Goal: Find specific page/section: Find specific page/section

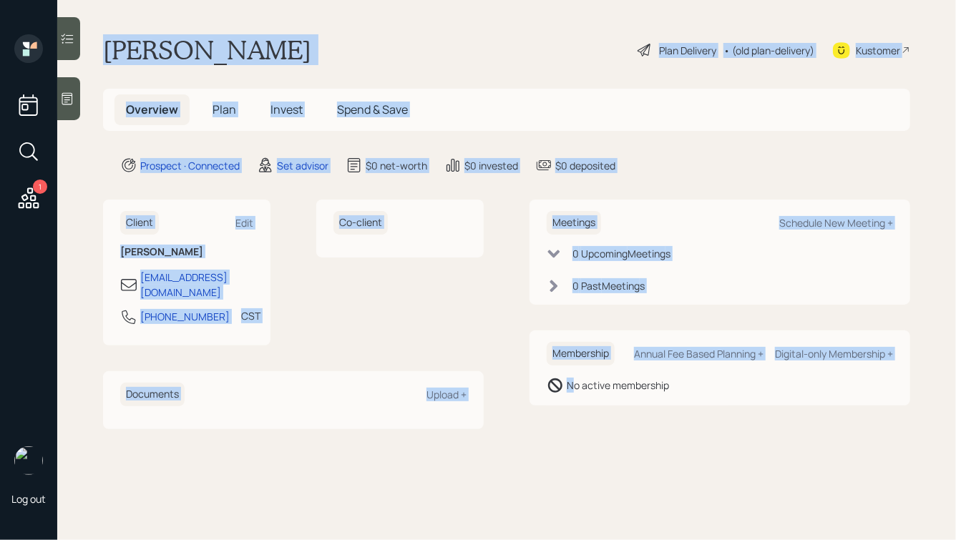
drag, startPoint x: 102, startPoint y: 42, endPoint x: 576, endPoint y: 381, distance: 582.7
click at [576, 381] on main "[PERSON_NAME] Plan Delivery • (old plan-delivery) Kustomer Overview Plan Invest…" at bounding box center [506, 270] width 899 height 540
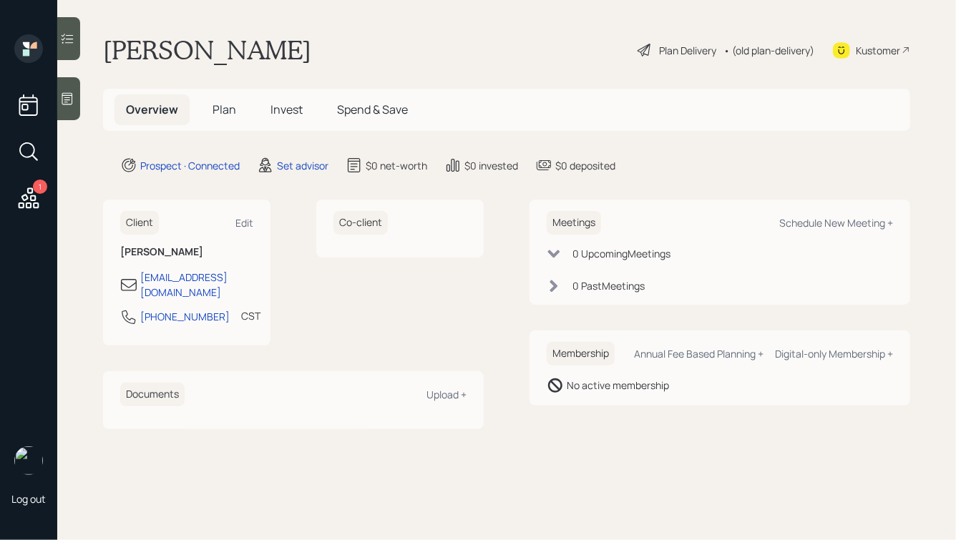
click at [657, 411] on div "Meetings Schedule New Meeting + 0 Upcoming Meeting s 0 Past Meeting s Membershi…" at bounding box center [719, 314] width 381 height 229
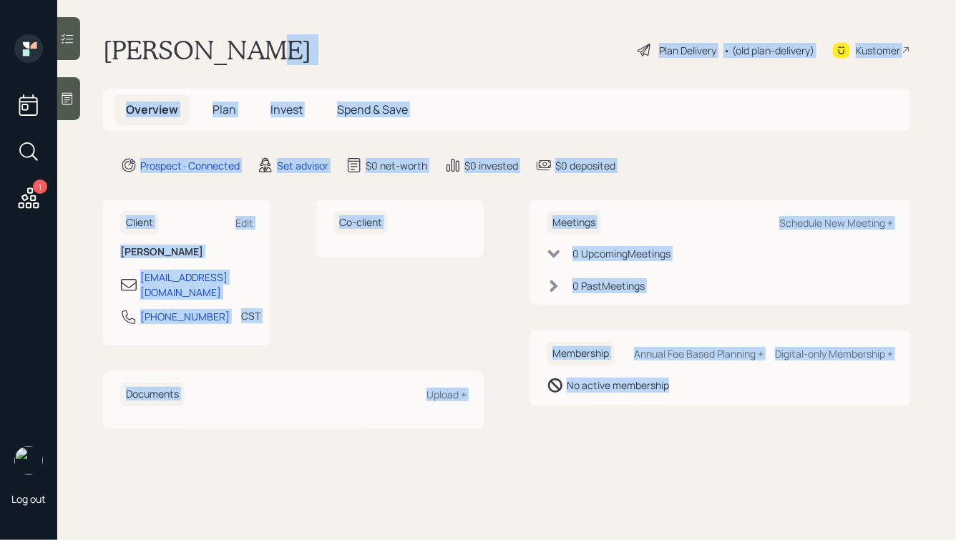
drag, startPoint x: 701, startPoint y: 411, endPoint x: 227, endPoint y: 40, distance: 602.0
click at [227, 40] on main "[PERSON_NAME] Plan Delivery • (old plan-delivery) Kustomer Overview Plan Invest…" at bounding box center [506, 270] width 899 height 540
click at [227, 40] on div "[PERSON_NAME] Plan Delivery • (old plan-delivery) Kustomer" at bounding box center [506, 49] width 807 height 31
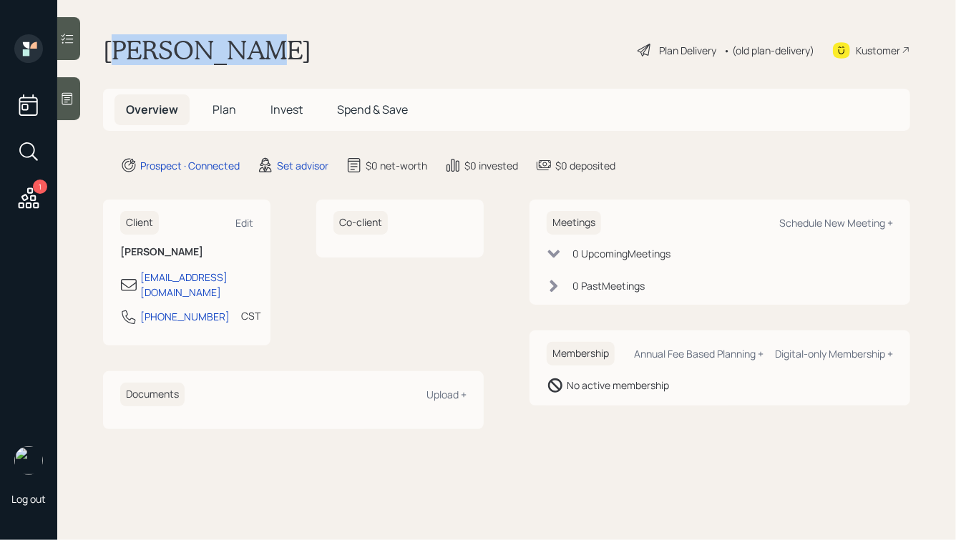
drag, startPoint x: 227, startPoint y: 54, endPoint x: 117, endPoint y: 49, distance: 109.6
click at [117, 49] on div "[PERSON_NAME] Plan Delivery • (old plan-delivery) Kustomer" at bounding box center [506, 49] width 807 height 31
click at [128, 49] on h1 "[PERSON_NAME]" at bounding box center [207, 49] width 208 height 31
drag, startPoint x: 119, startPoint y: 54, endPoint x: 150, endPoint y: 55, distance: 30.8
click at [150, 55] on h1 "[PERSON_NAME]" at bounding box center [207, 49] width 208 height 31
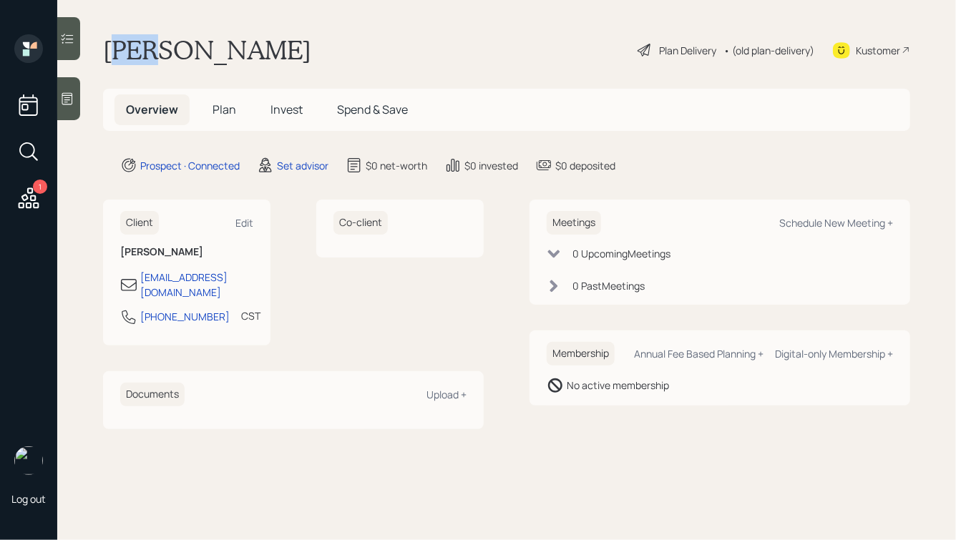
click at [150, 55] on h1 "[PERSON_NAME]" at bounding box center [207, 49] width 208 height 31
drag, startPoint x: 225, startPoint y: 59, endPoint x: 82, endPoint y: 48, distance: 143.5
click at [82, 48] on main "[PERSON_NAME] Plan Delivery • (old plan-delivery) Kustomer Overview Plan Invest…" at bounding box center [506, 270] width 899 height 540
click at [197, 52] on h1 "[PERSON_NAME]" at bounding box center [207, 49] width 208 height 31
click at [72, 97] on icon at bounding box center [67, 99] width 14 height 14
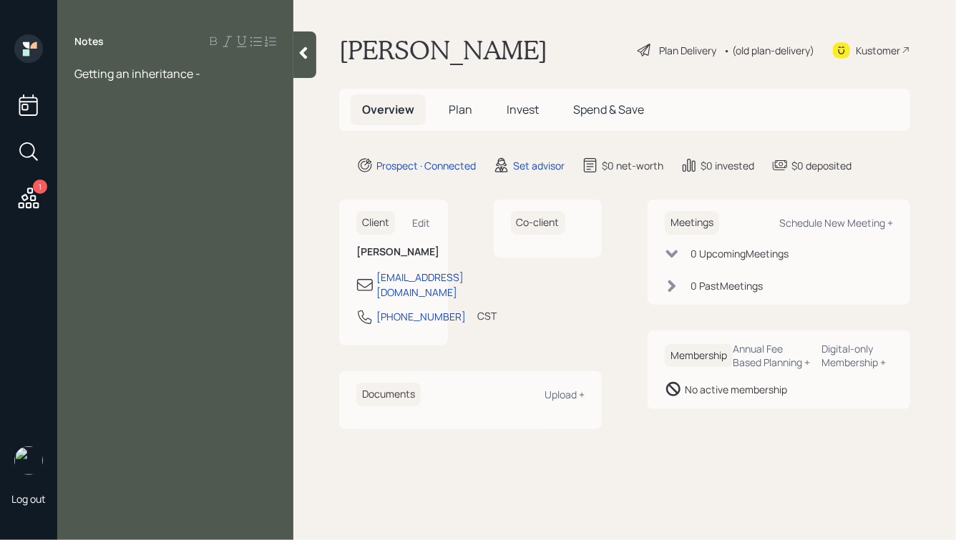
drag, startPoint x: 223, startPoint y: 75, endPoint x: 107, endPoint y: 69, distance: 116.1
click at [107, 69] on div "Getting an inheritance -" at bounding box center [175, 74] width 202 height 16
click at [171, 78] on span "Getting an inheritance -" at bounding box center [137, 74] width 126 height 16
click at [212, 70] on div "Getting an inheritance -" at bounding box center [175, 74] width 202 height 16
click at [310, 57] on icon at bounding box center [303, 53] width 14 height 14
